Goal: Information Seeking & Learning: Learn about a topic

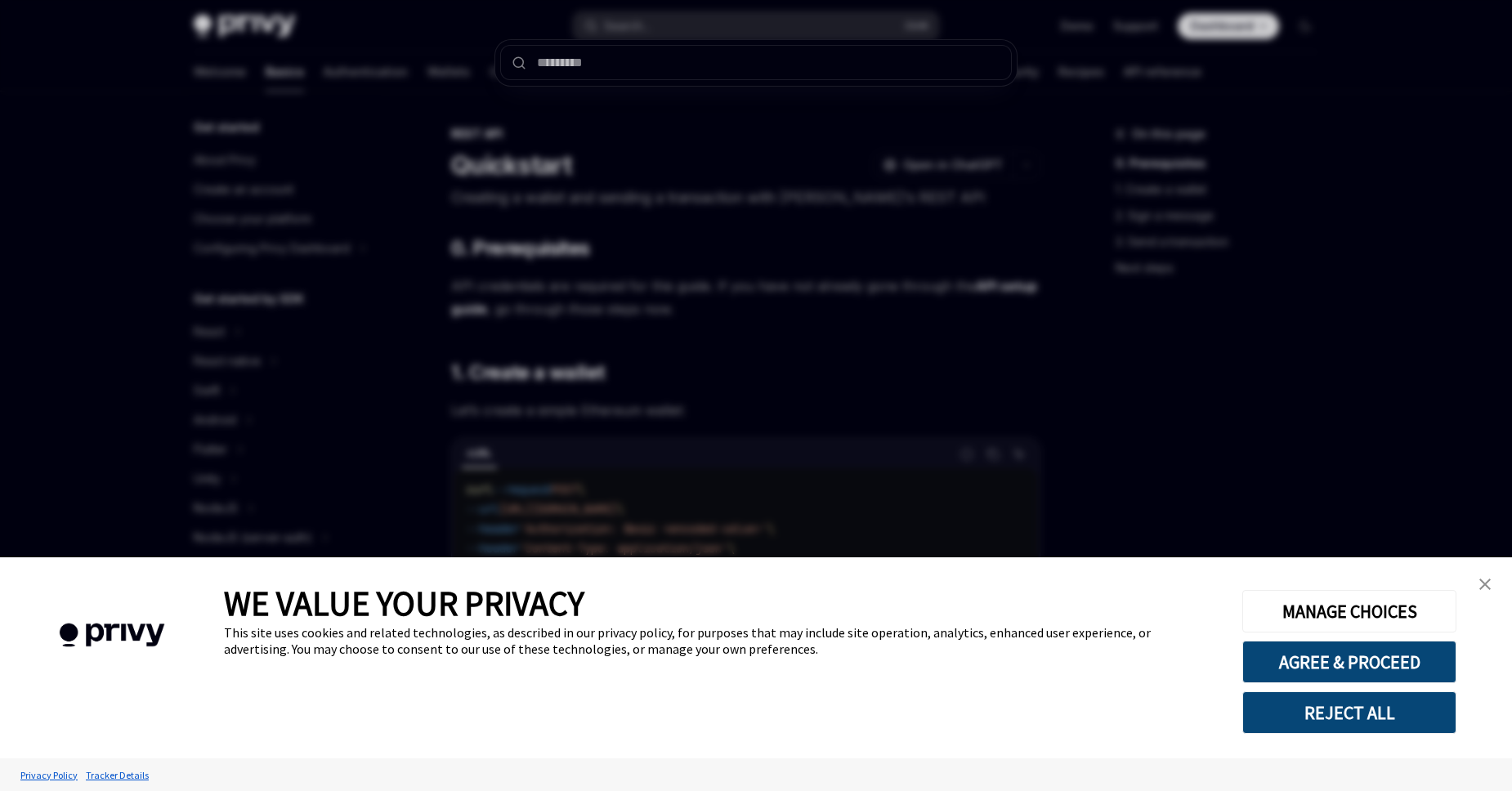
type textarea "*"
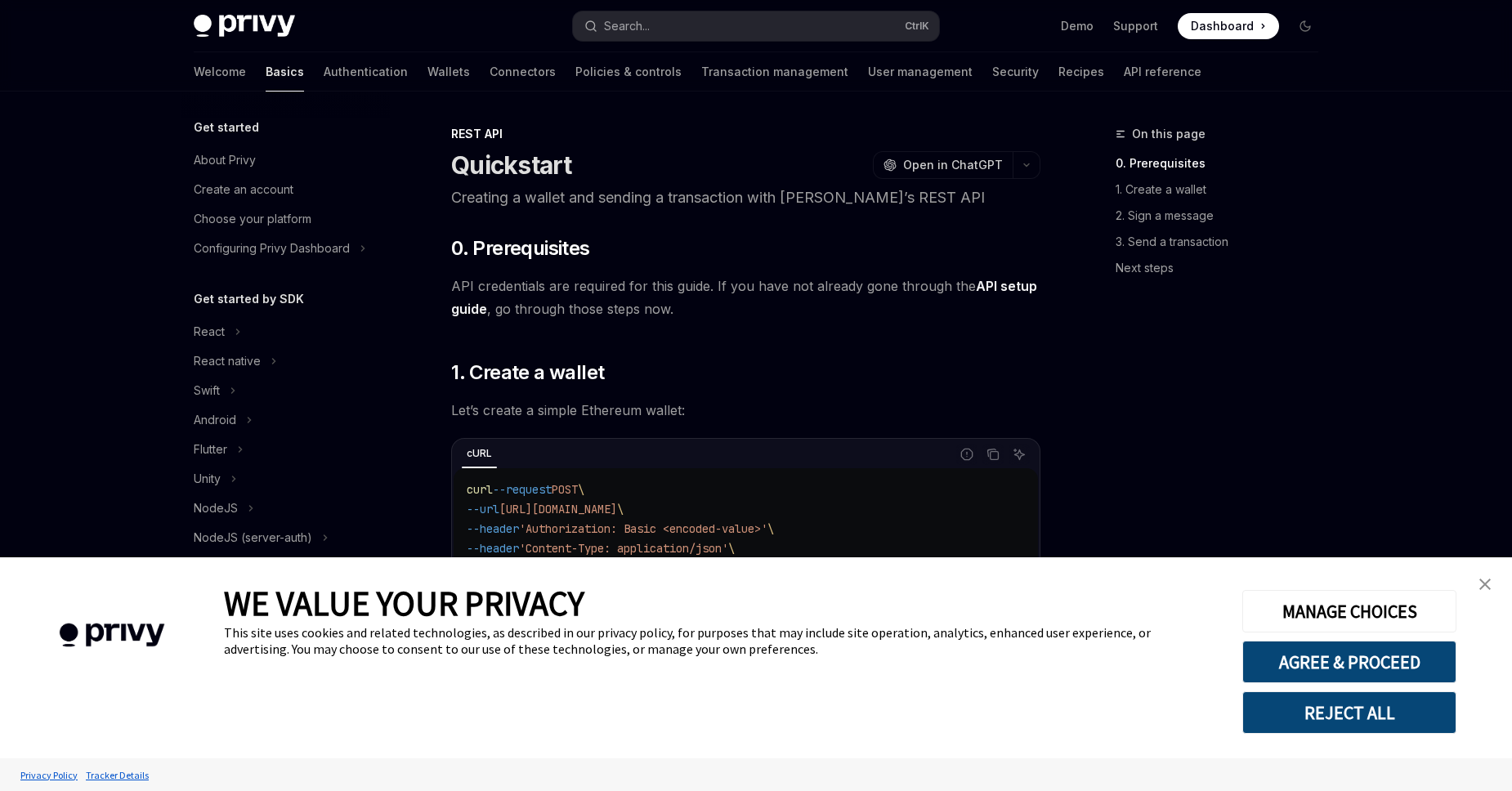
click at [606, 64] on div "Welcome Basics Authentication Wallets Connectors Policies & controls Transactio…" at bounding box center [697, 72] width 1007 height 39
click at [683, 27] on button "Search... Ctrl K" at bounding box center [756, 26] width 366 height 29
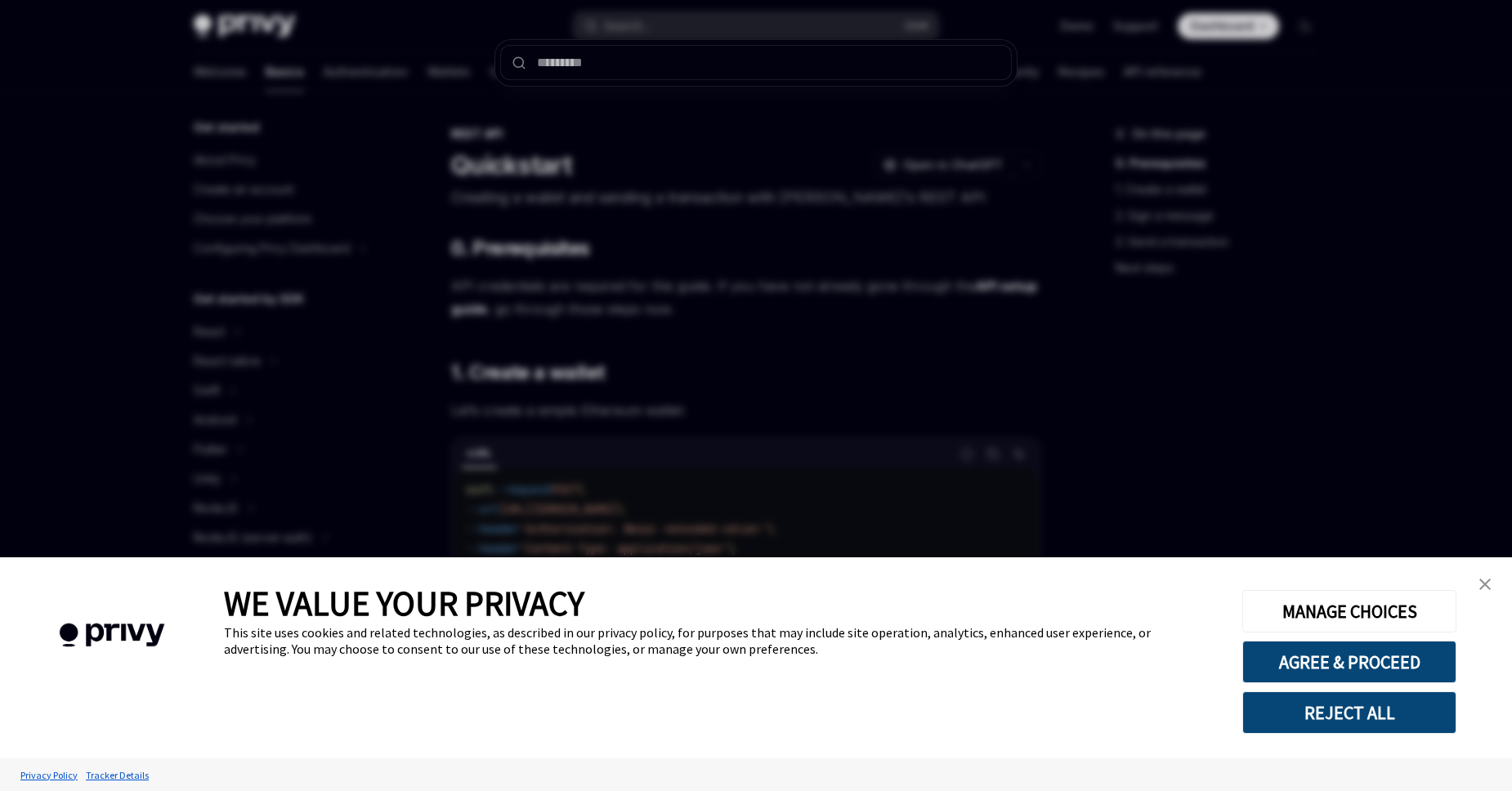
type input "**********"
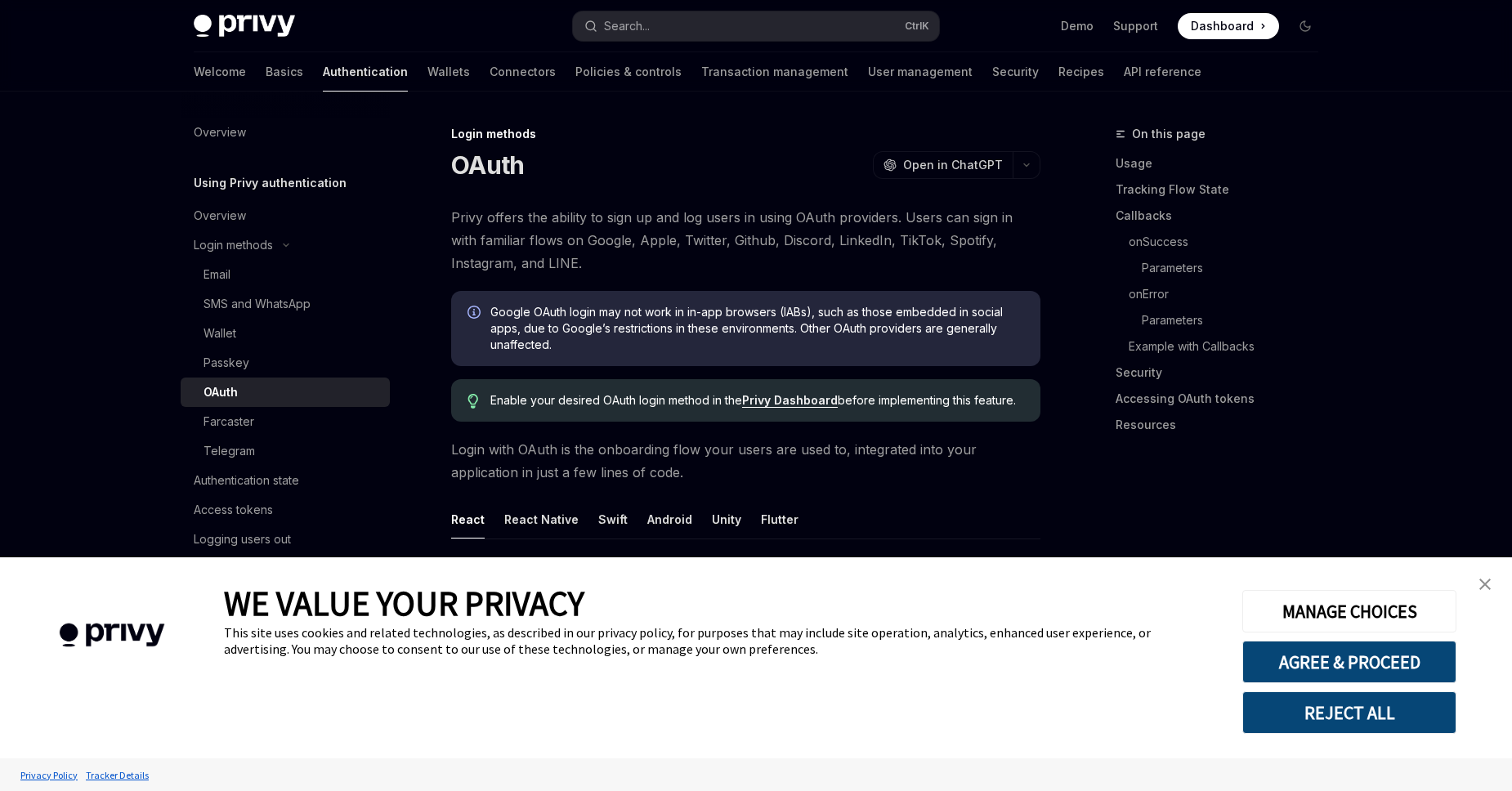
scroll to position [91, 0]
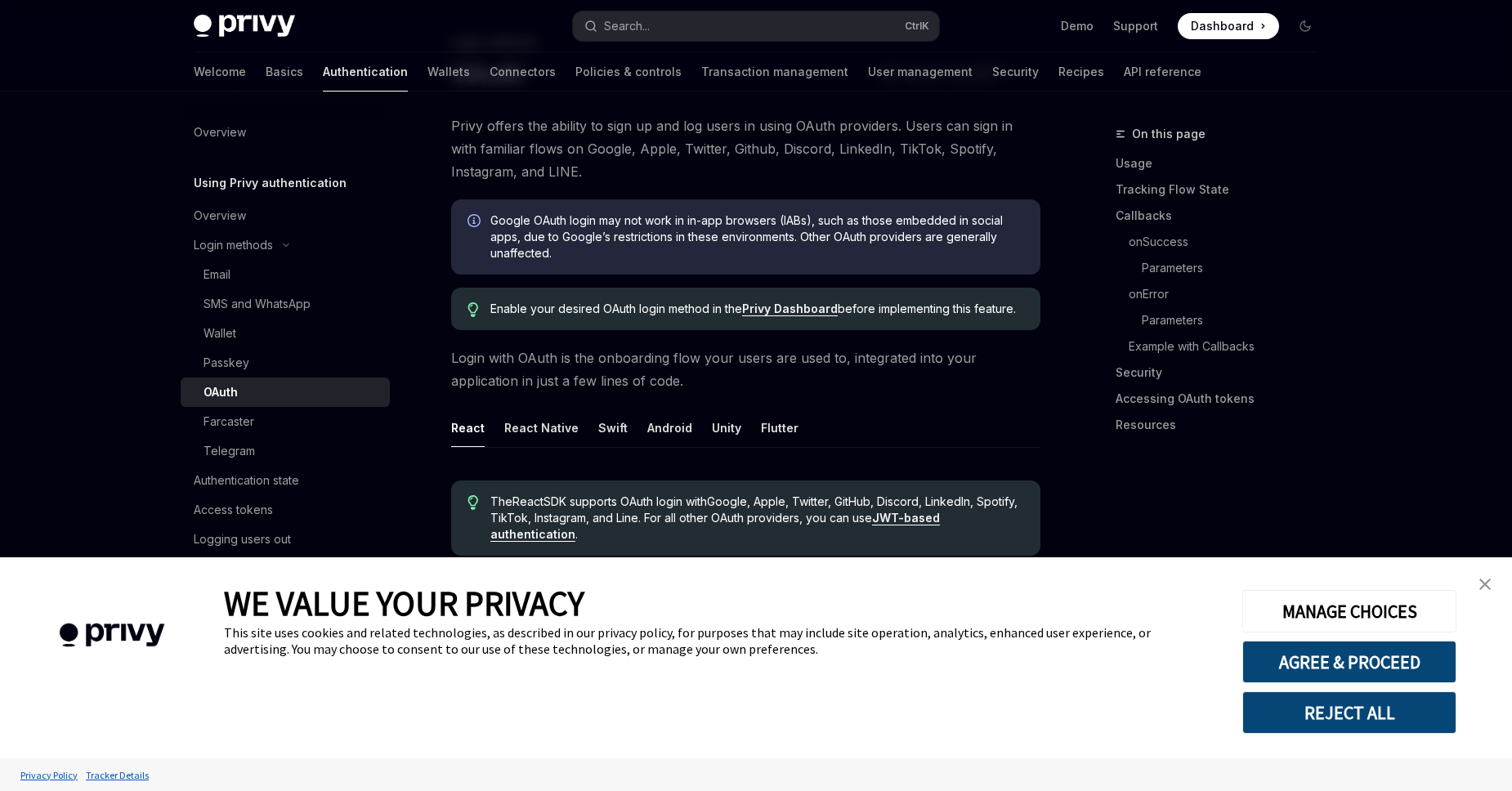
type textarea "*"
drag, startPoint x: 1362, startPoint y: 718, endPoint x: 1350, endPoint y: 719, distance: 12.0
click at [1361, 719] on button "REJECT ALL" at bounding box center [1348, 712] width 214 height 42
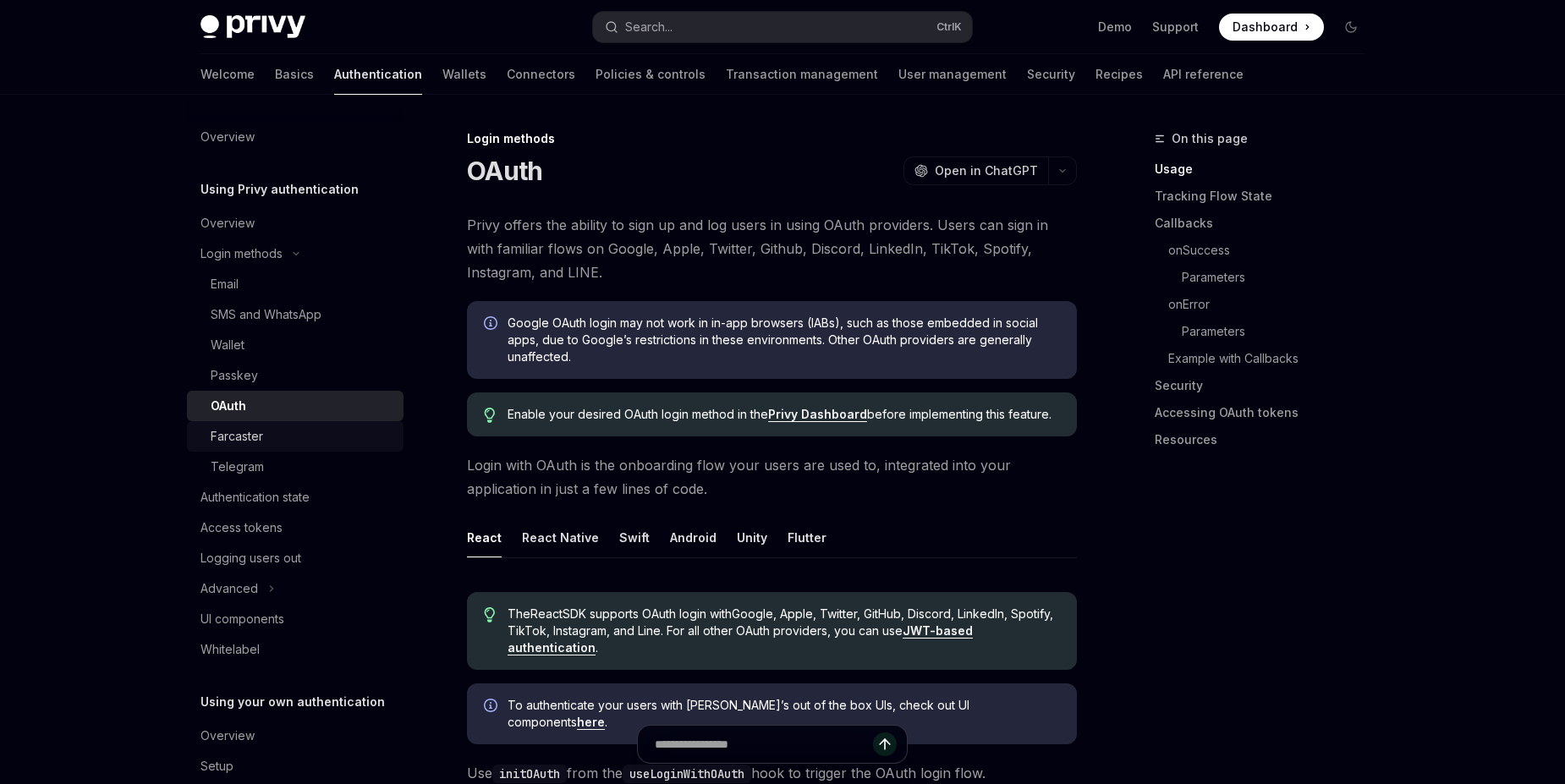
click at [268, 429] on div "Farcaster" at bounding box center [302, 436] width 182 height 21
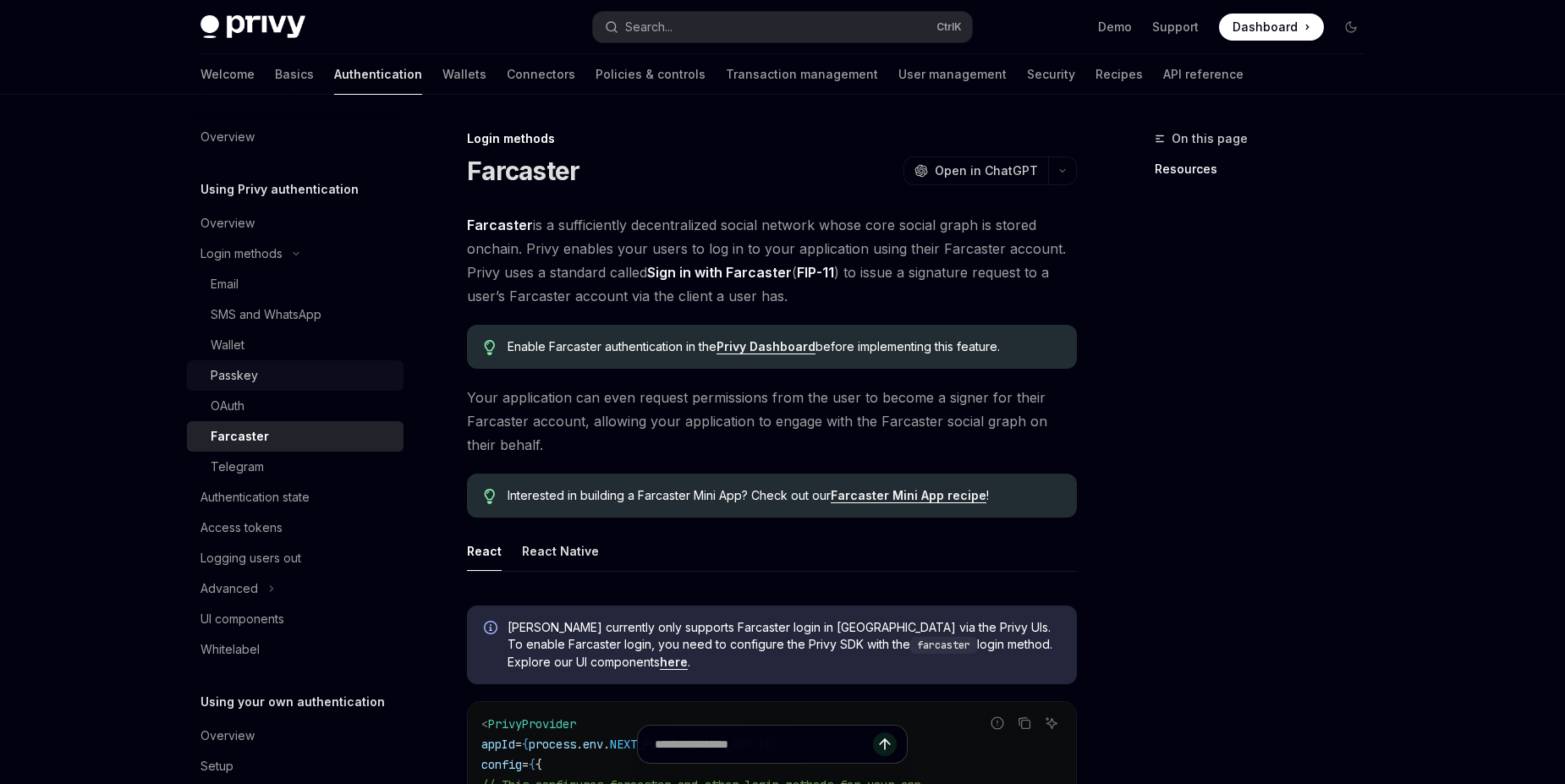
click at [247, 378] on div "Passkey" at bounding box center [234, 375] width 47 height 21
type textarea "*"
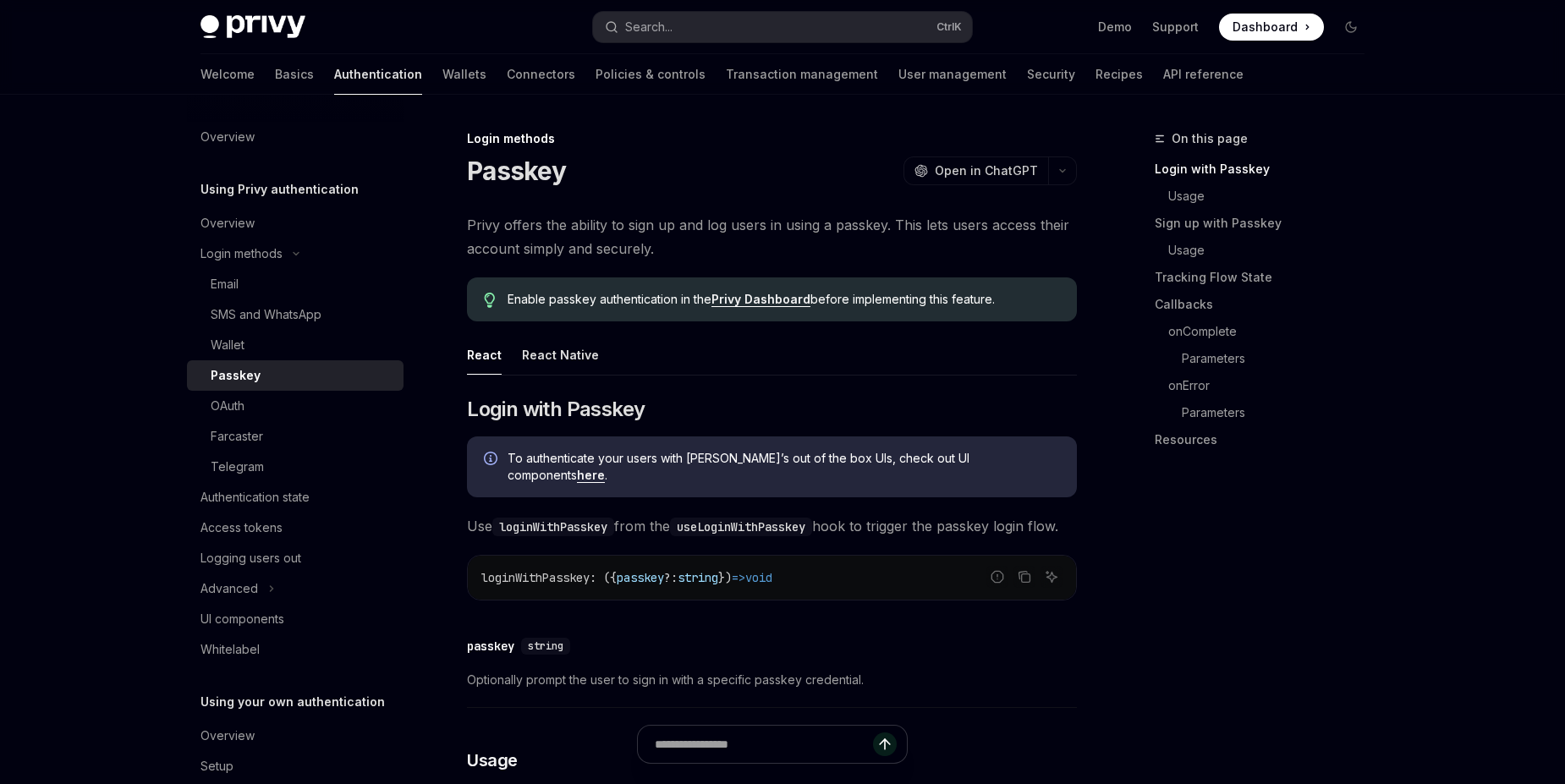
click at [780, 294] on link "Privy Dashboard" at bounding box center [760, 299] width 99 height 15
